Goal: Information Seeking & Learning: Learn about a topic

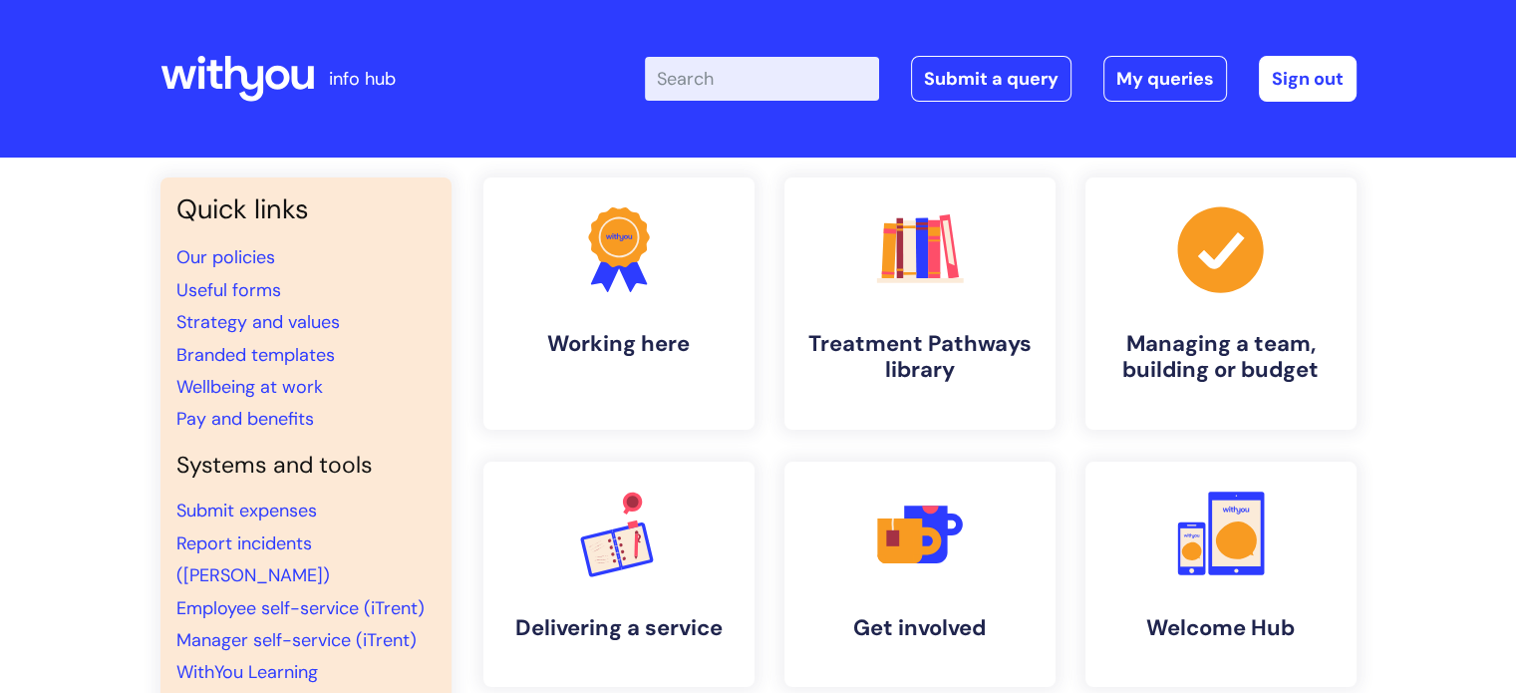
click at [723, 75] on input "Enter your search term here..." at bounding box center [762, 79] width 234 height 44
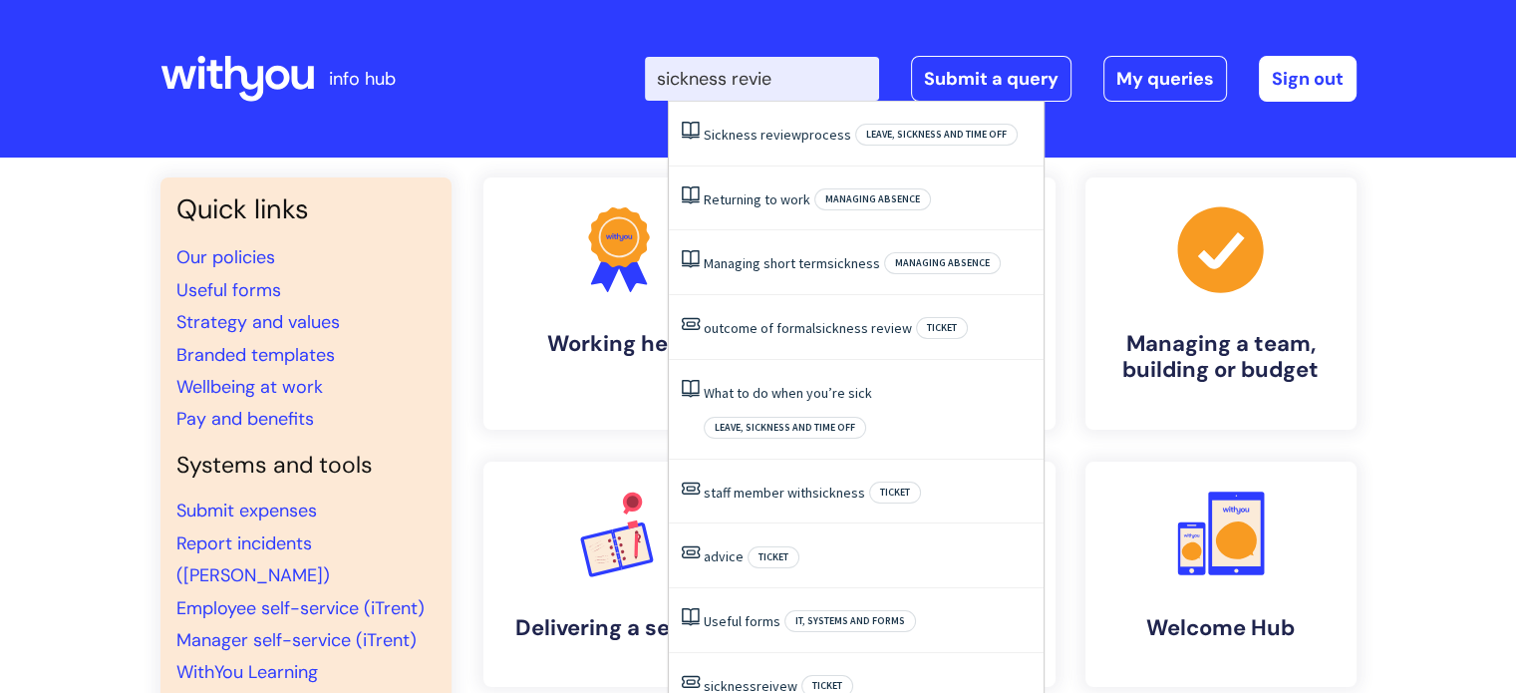
type input "sickness review"
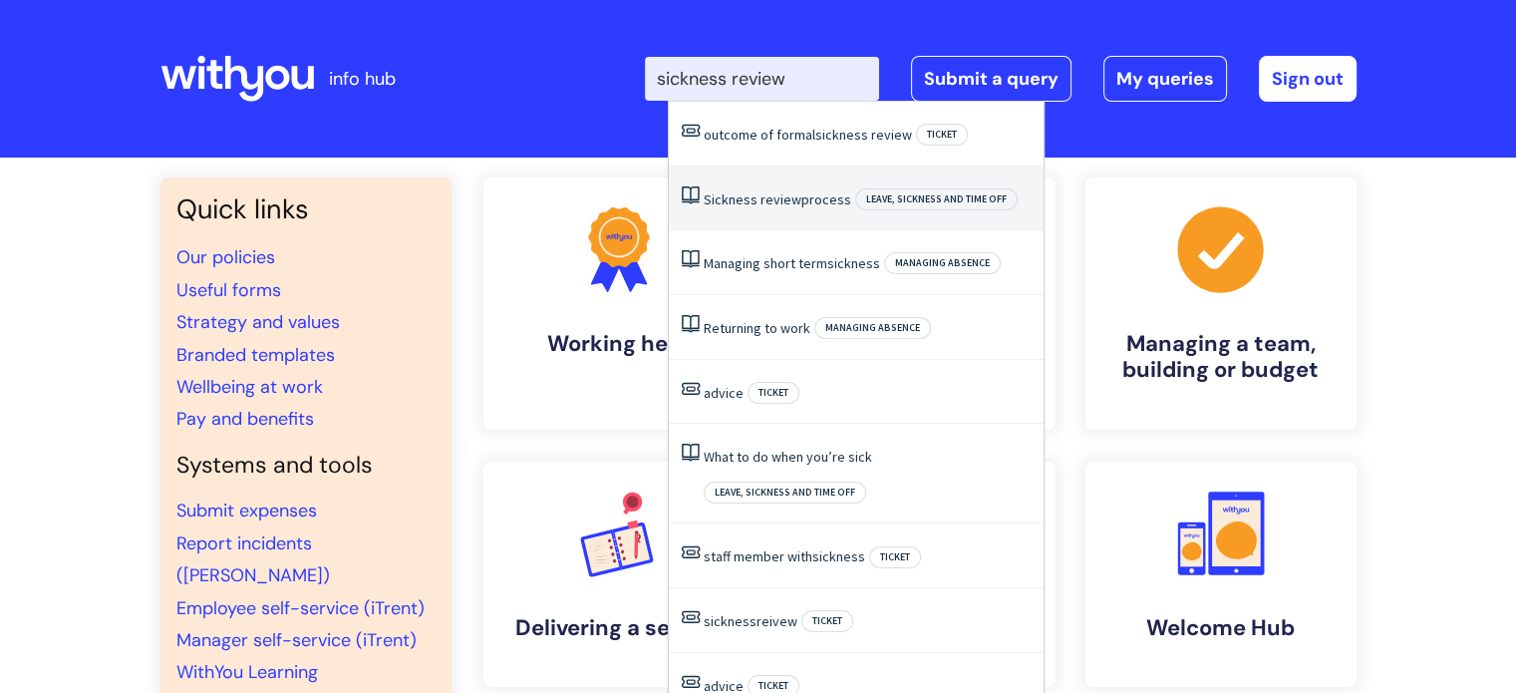
click at [766, 202] on span "review" at bounding box center [781, 199] width 41 height 18
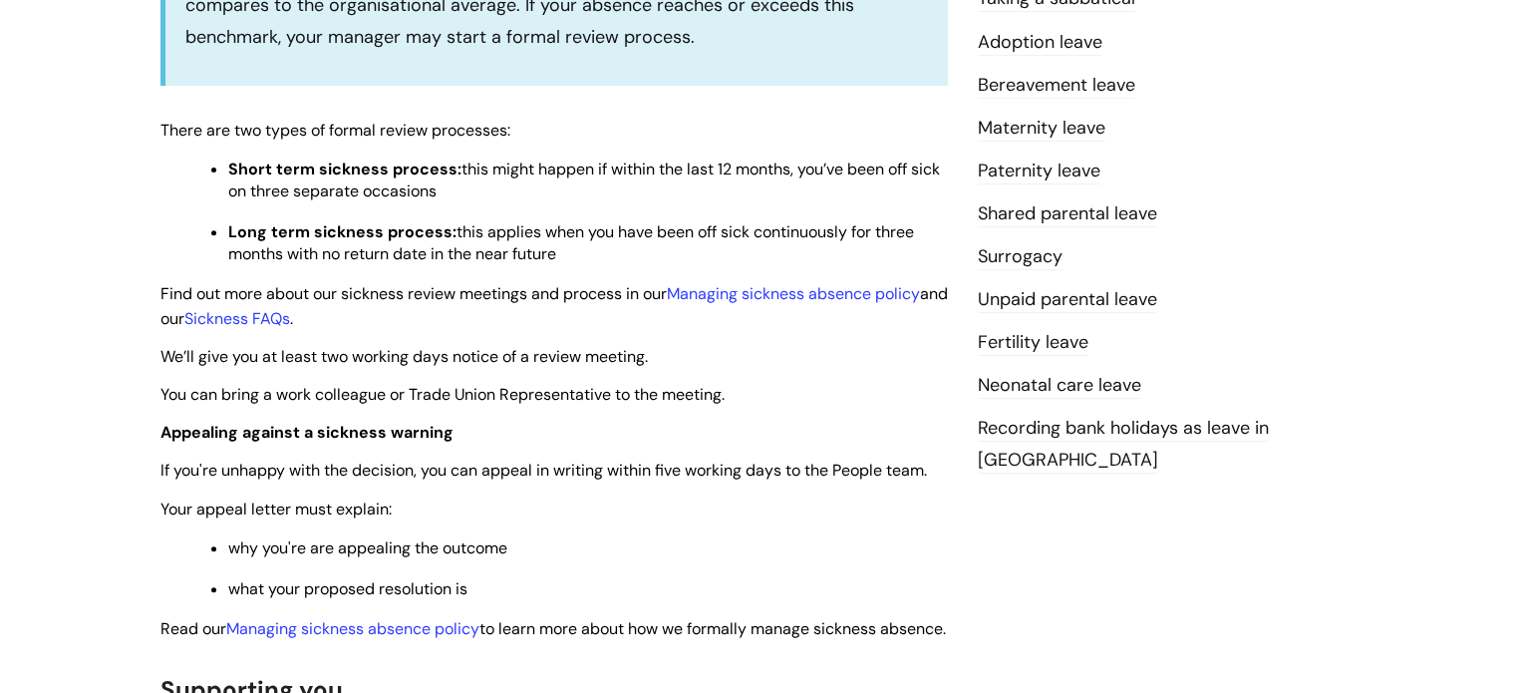
scroll to position [798, 0]
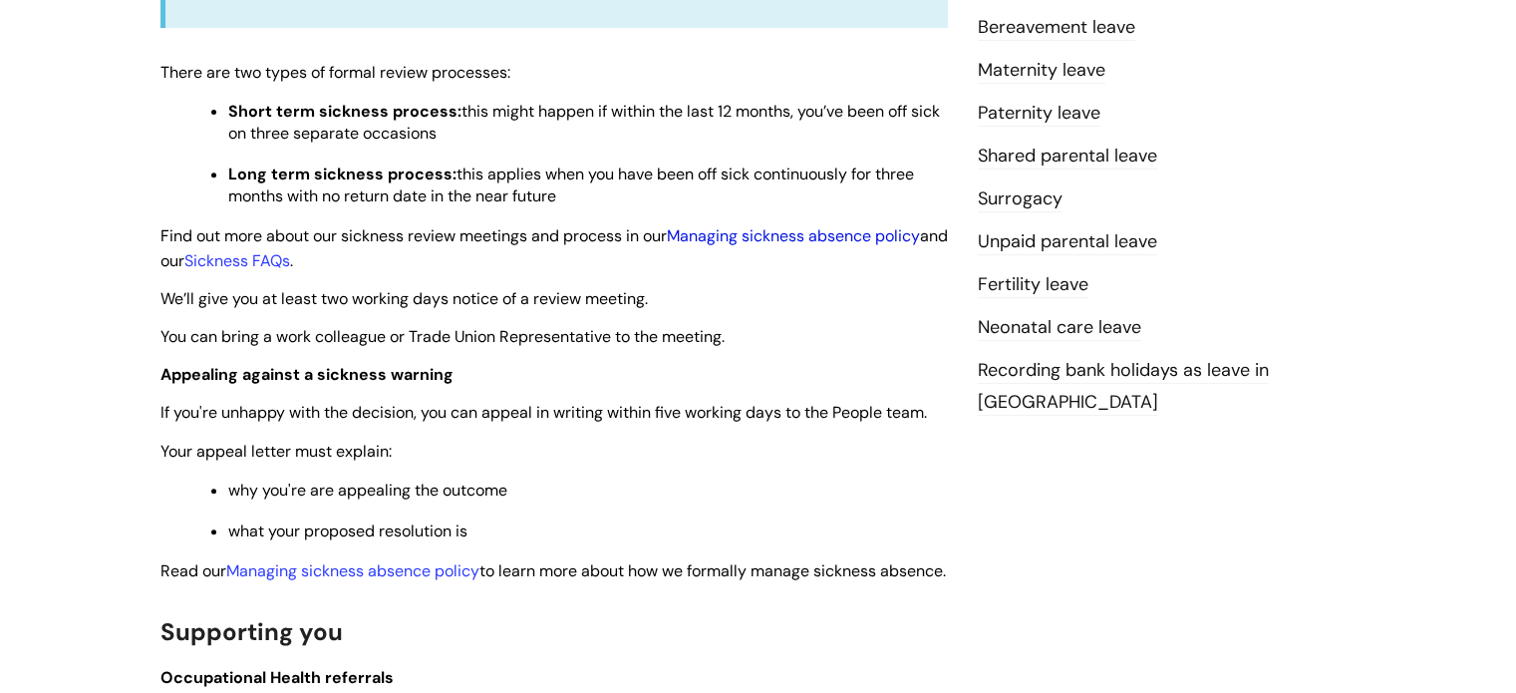
click at [780, 242] on link "Managing sickness absence policy" at bounding box center [793, 235] width 253 height 21
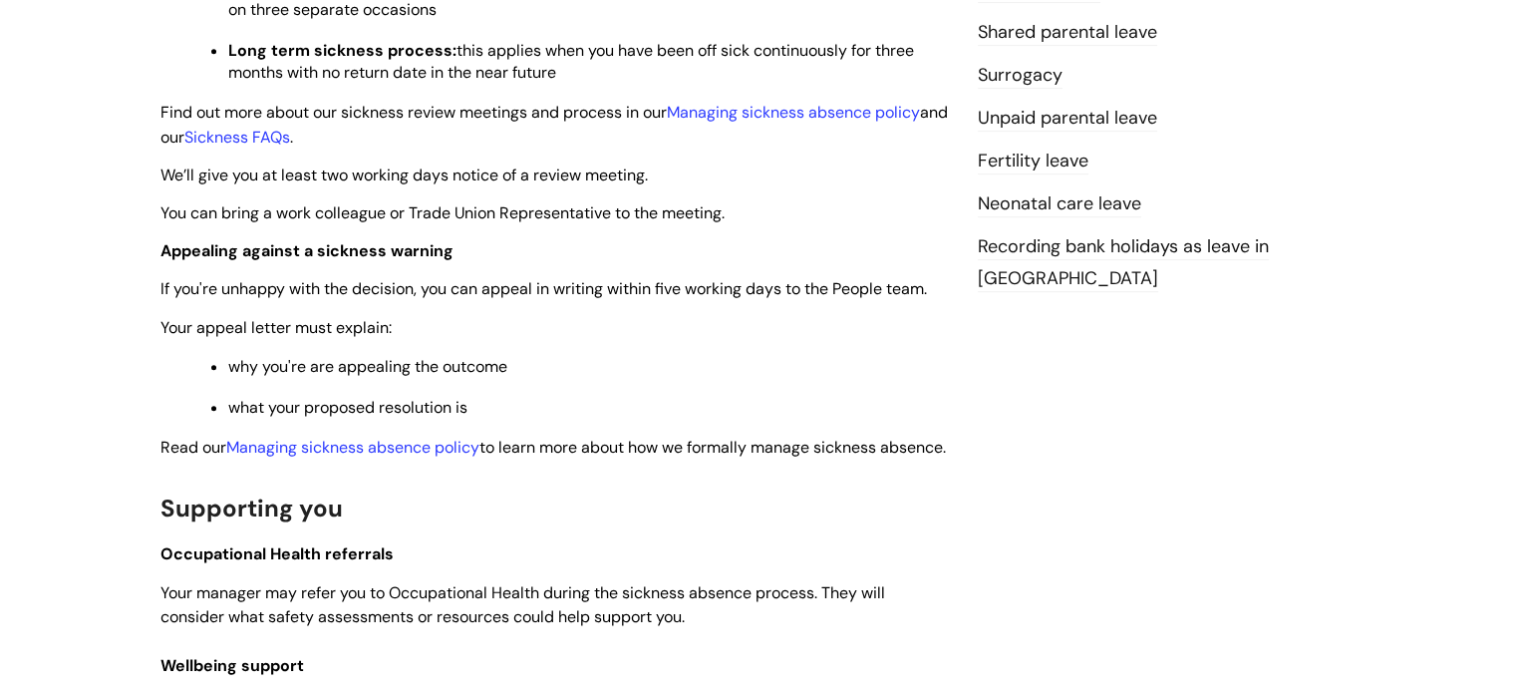
scroll to position [897, 0]
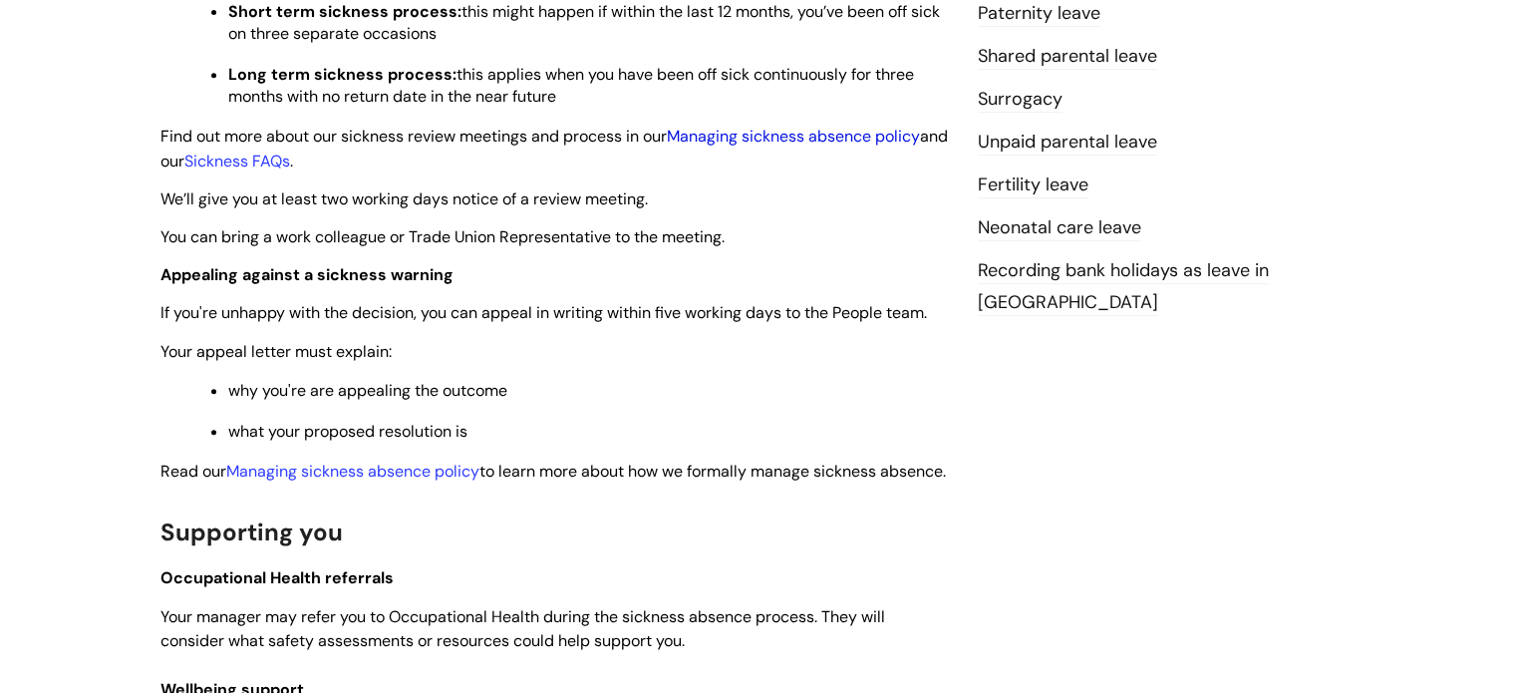
click at [779, 138] on link "Managing sickness absence policy" at bounding box center [793, 136] width 253 height 21
